Goal: Check status: Check status

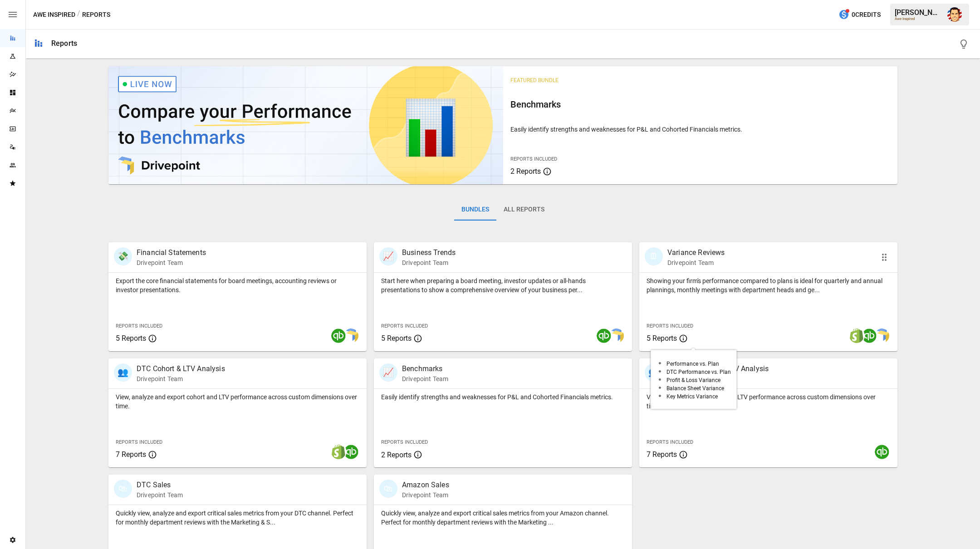
scroll to position [38, 0]
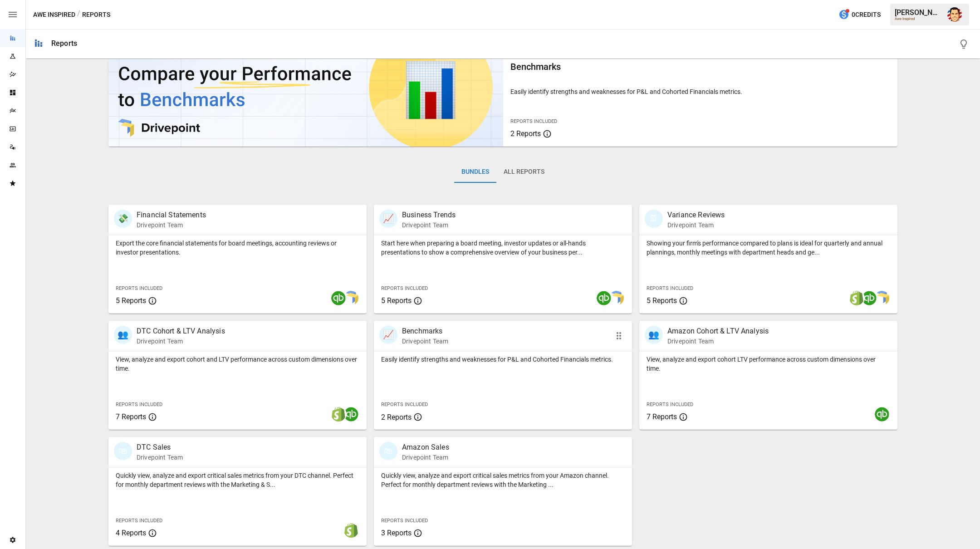
click at [419, 359] on p "Easily identify strengths and weaknesses for P&L and Cohorted Financials metric…" at bounding box center [503, 359] width 244 height 9
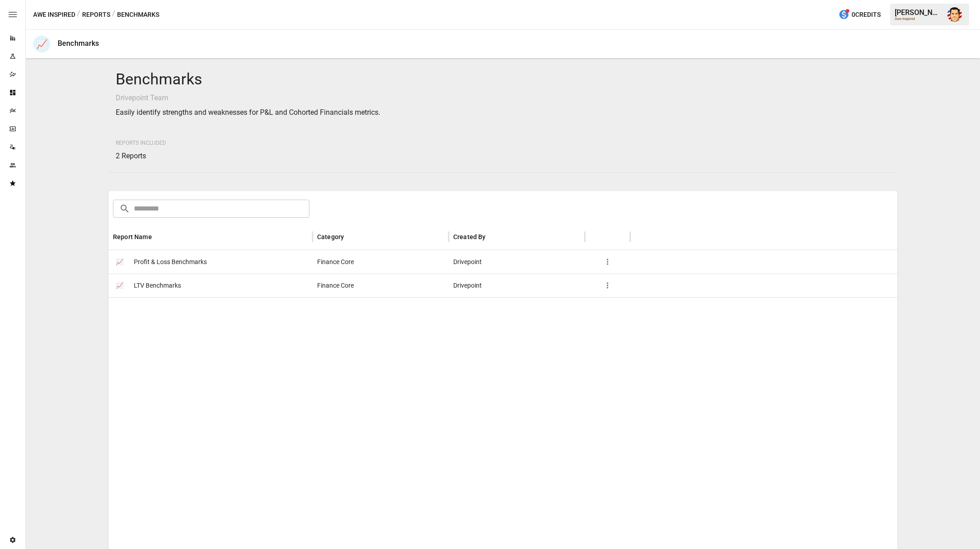
click at [183, 262] on span "Profit & Loss Benchmarks" at bounding box center [170, 261] width 73 height 23
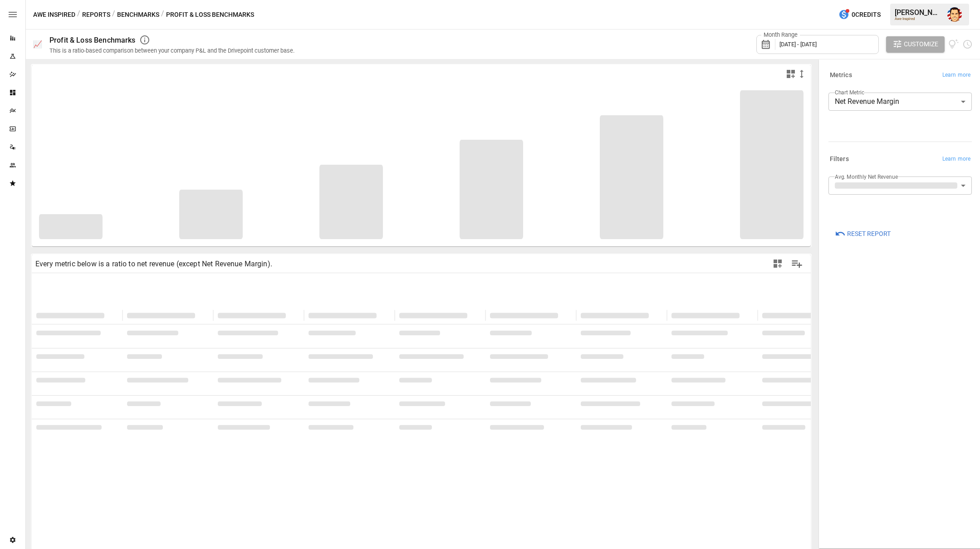
type input "**********"
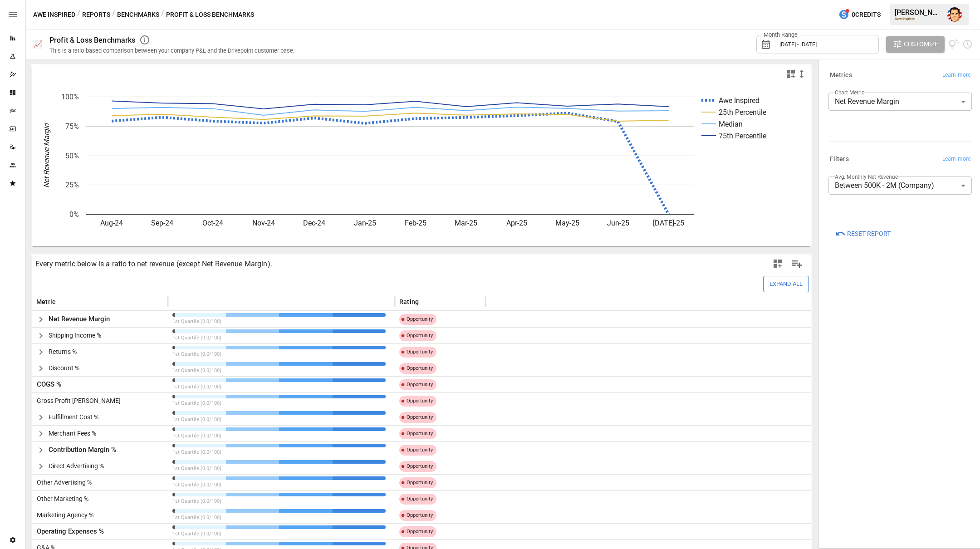
click at [879, 140] on div at bounding box center [898, 140] width 147 height 4
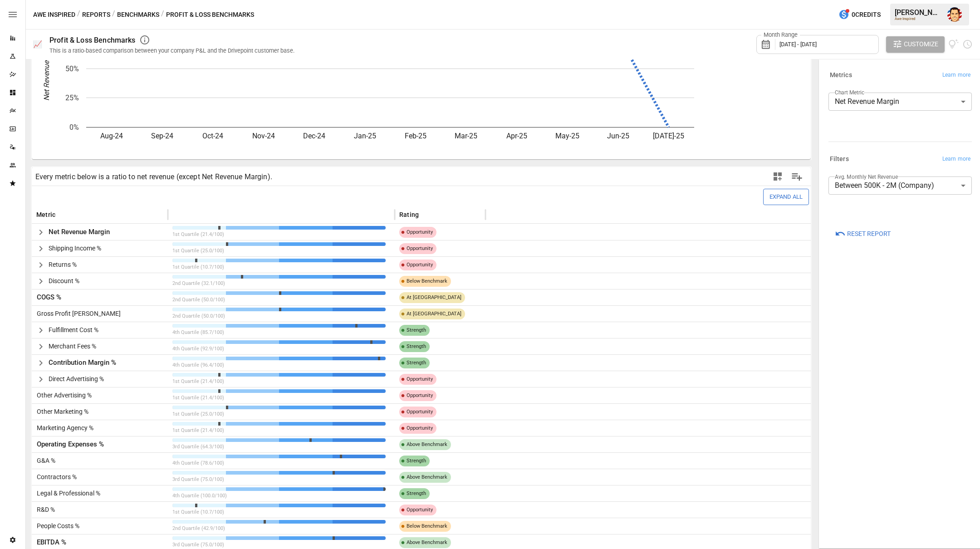
scroll to position [93, 0]
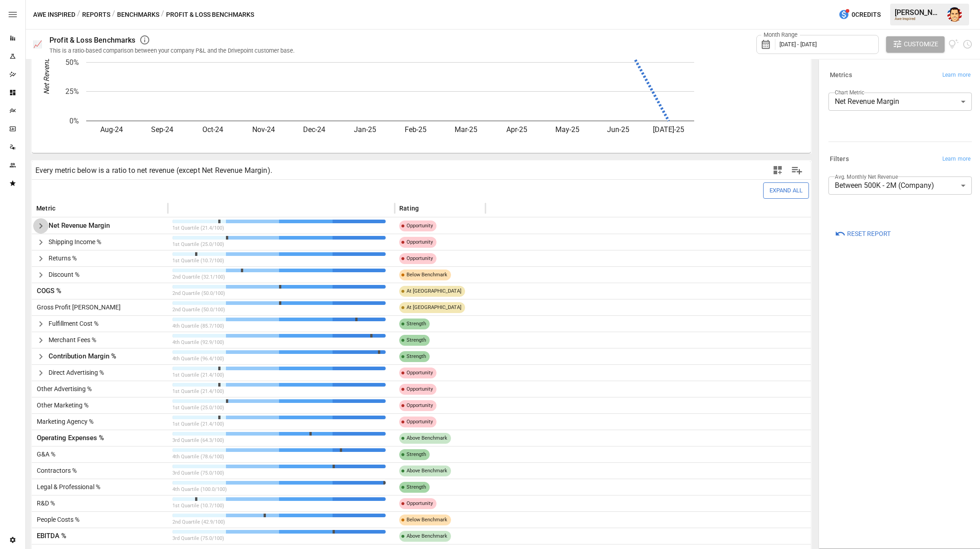
click at [41, 226] on icon "button" at bounding box center [40, 225] width 3 height 5
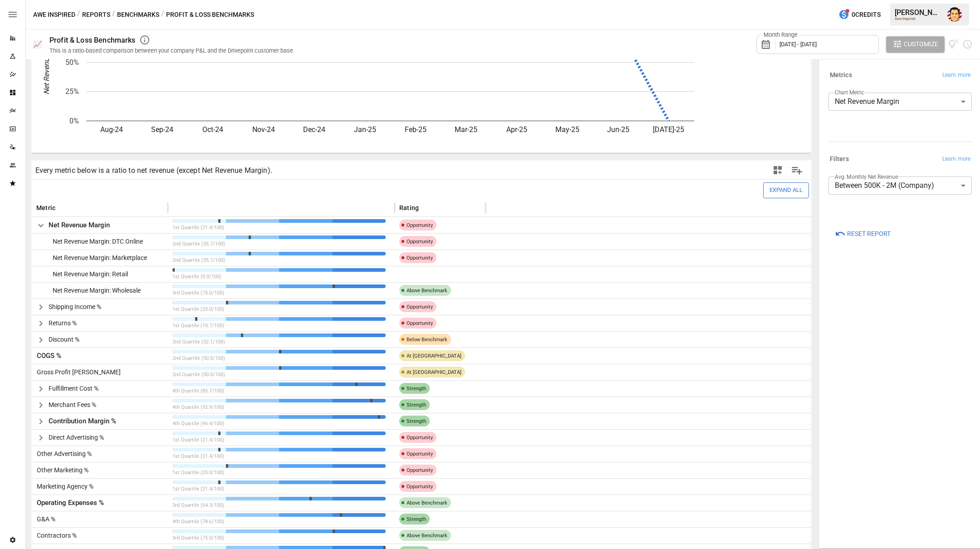
click at [42, 226] on icon "button" at bounding box center [40, 225] width 11 height 11
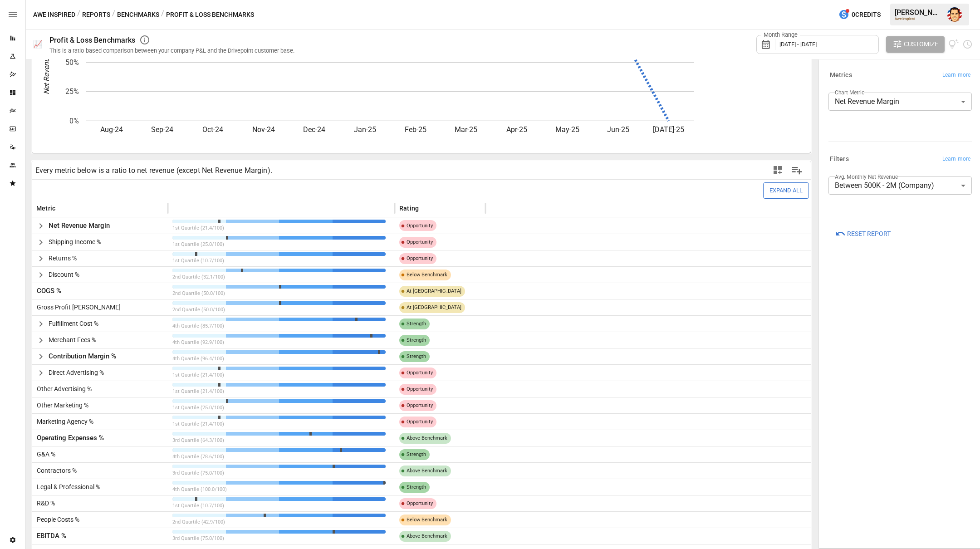
scroll to position [86, 0]
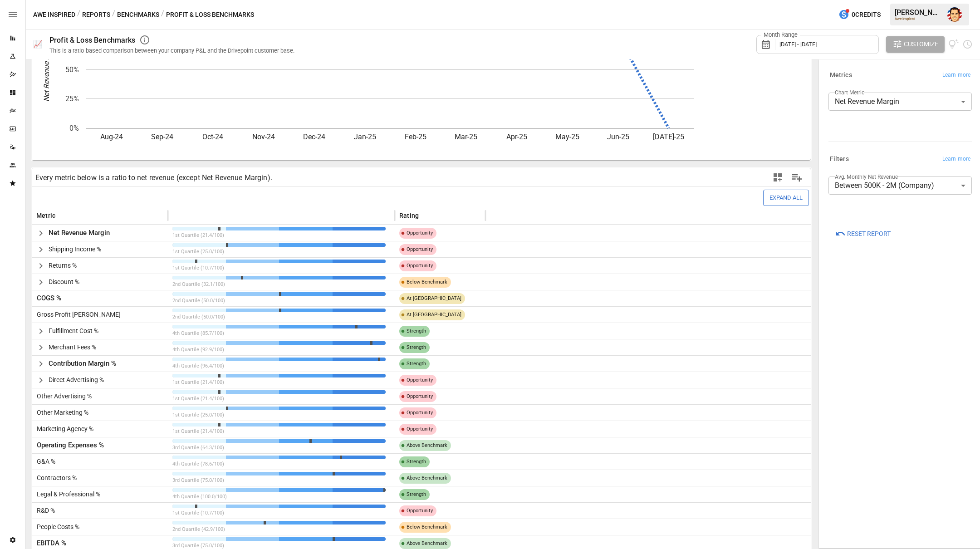
click at [38, 365] on icon "button" at bounding box center [40, 363] width 11 height 11
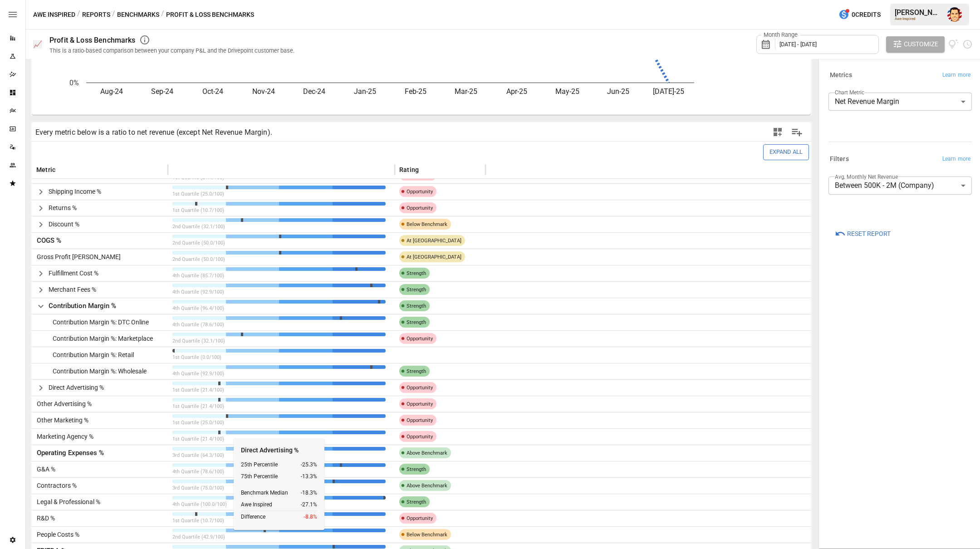
scroll to position [147, 0]
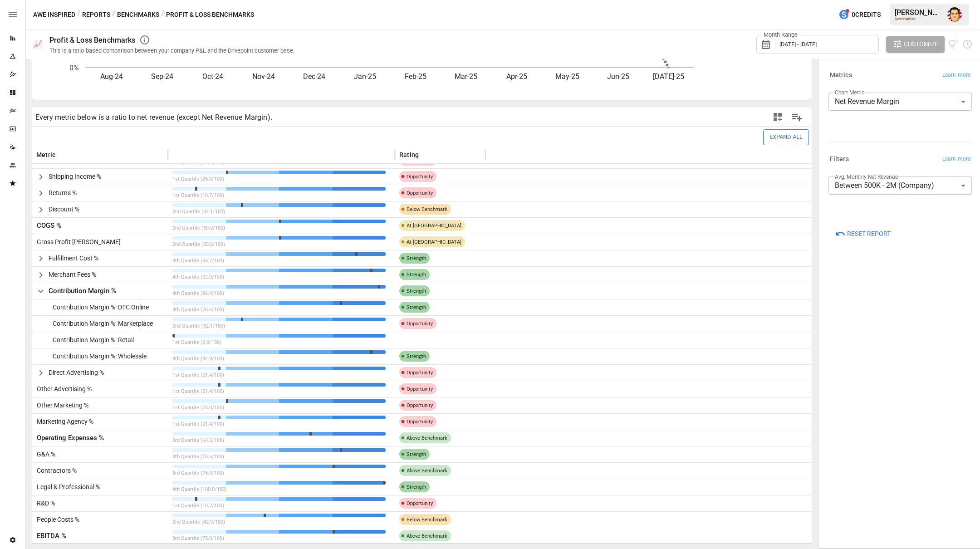
click at [42, 291] on icon "button" at bounding box center [40, 291] width 11 height 11
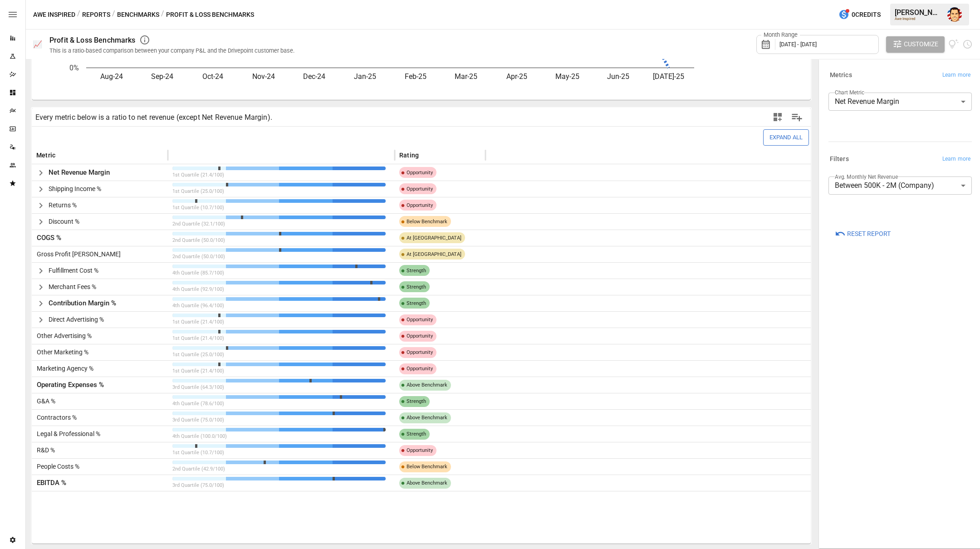
scroll to position [0, 0]
click at [42, 291] on icon "button" at bounding box center [40, 287] width 11 height 11
